Goal: Task Accomplishment & Management: Use online tool/utility

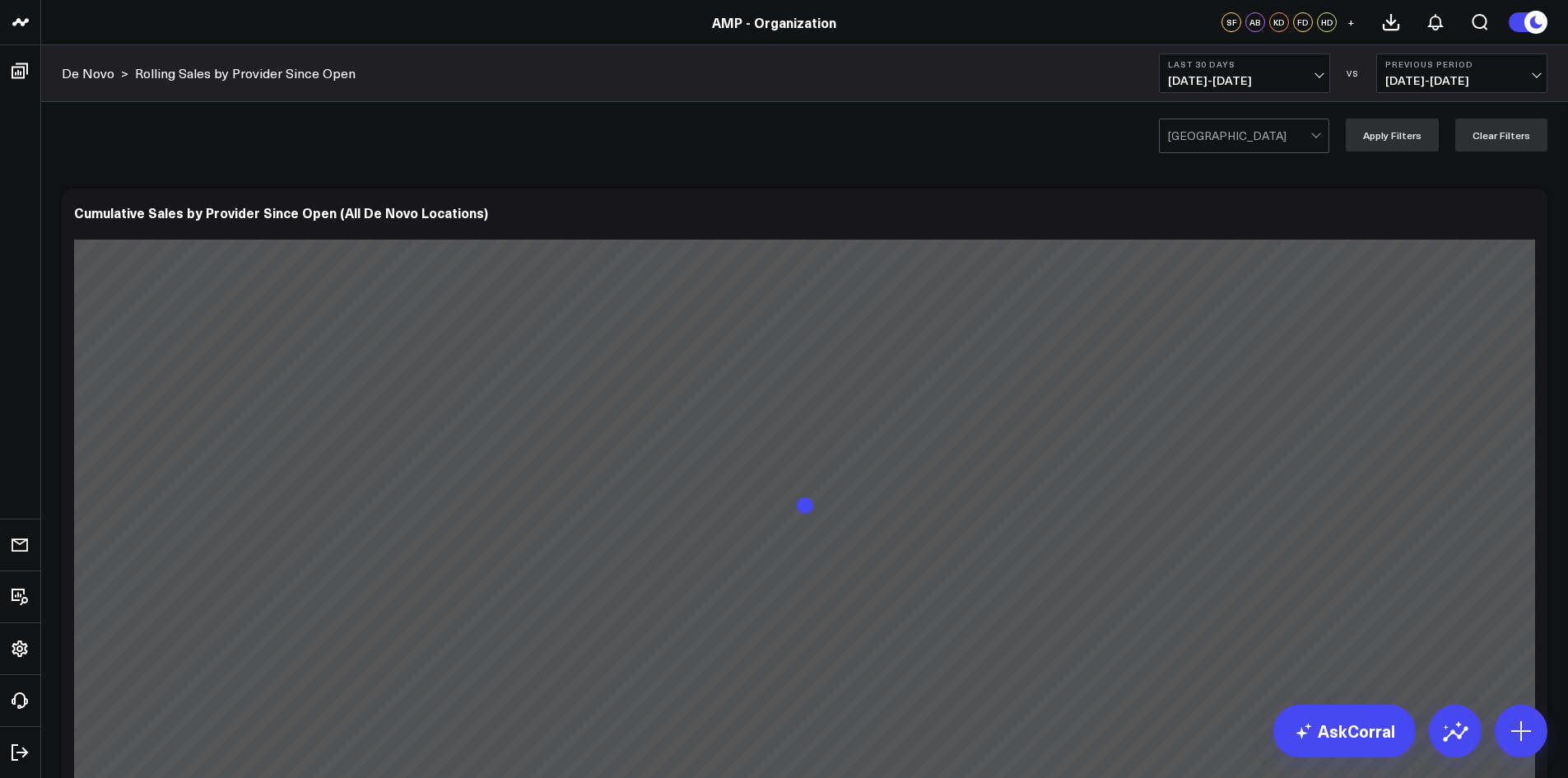
scroll to position [65, 0]
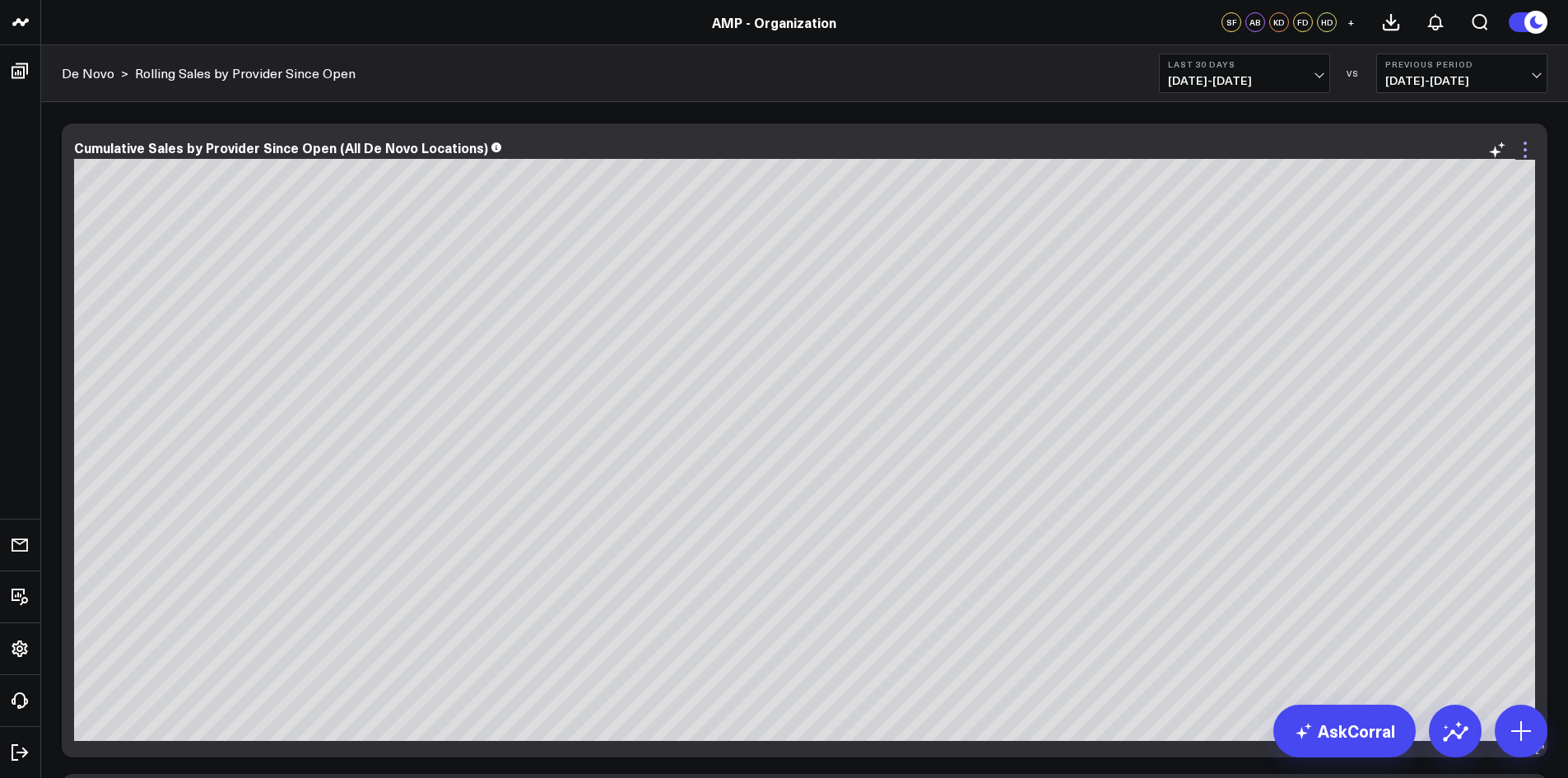
click at [1528, 157] on icon at bounding box center [1525, 149] width 20 height 20
